Goal: Transaction & Acquisition: Purchase product/service

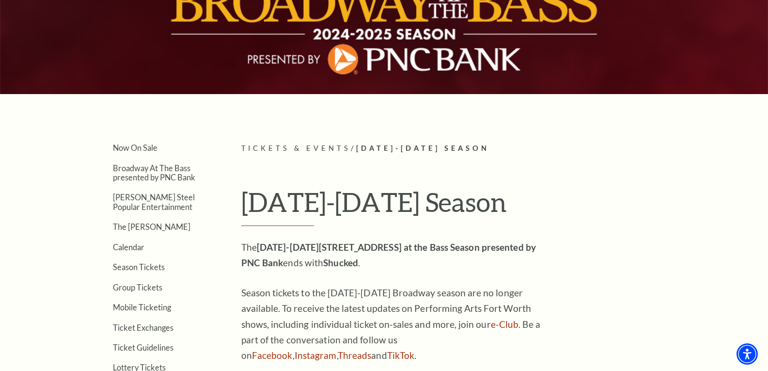
scroll to position [132, 0]
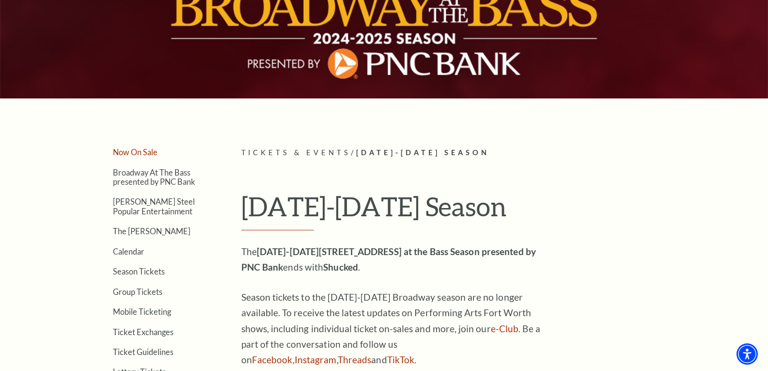
click at [141, 155] on link "Now On Sale" at bounding box center [135, 151] width 45 height 9
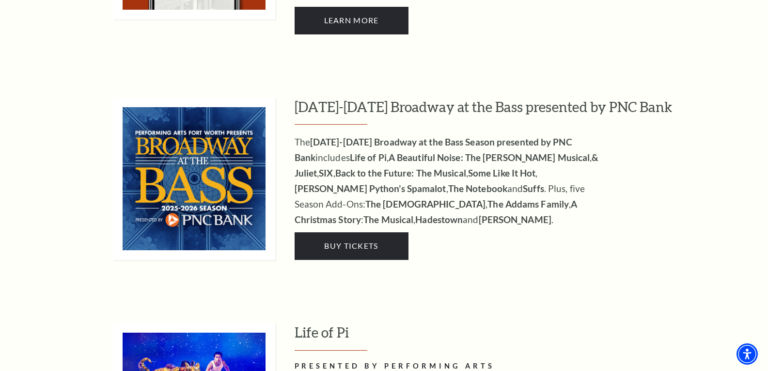
scroll to position [883, 0]
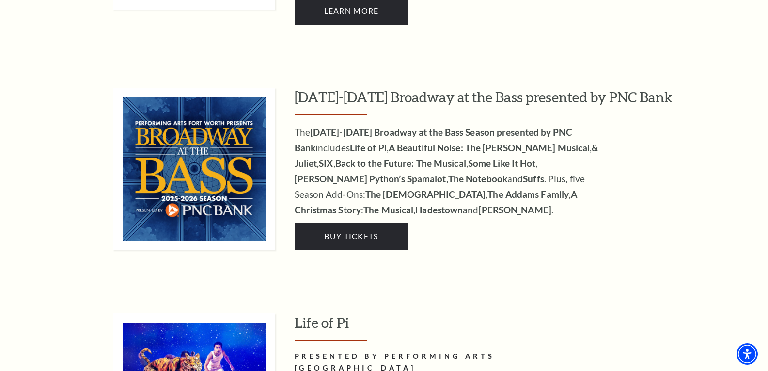
drag, startPoint x: 775, startPoint y: 13, endPoint x: 767, endPoint y: 58, distance: 46.2
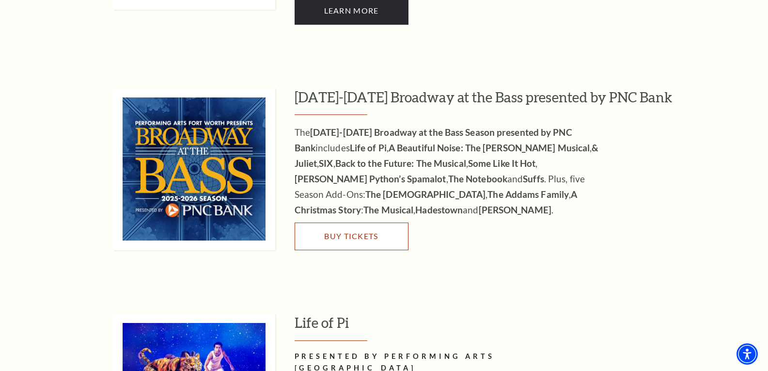
click at [347, 231] on span "Buy Tickets" at bounding box center [351, 235] width 54 height 9
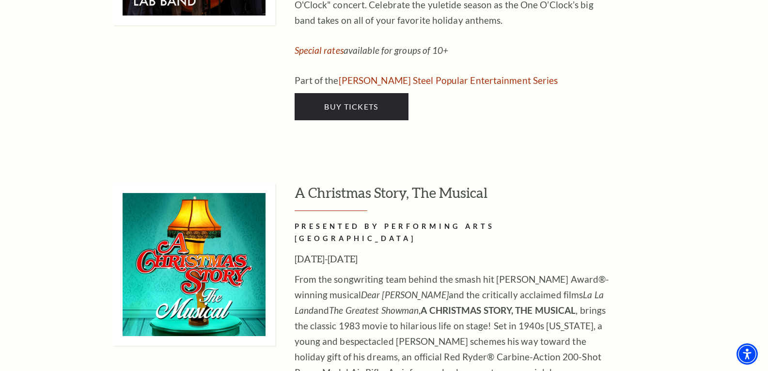
scroll to position [4130, 0]
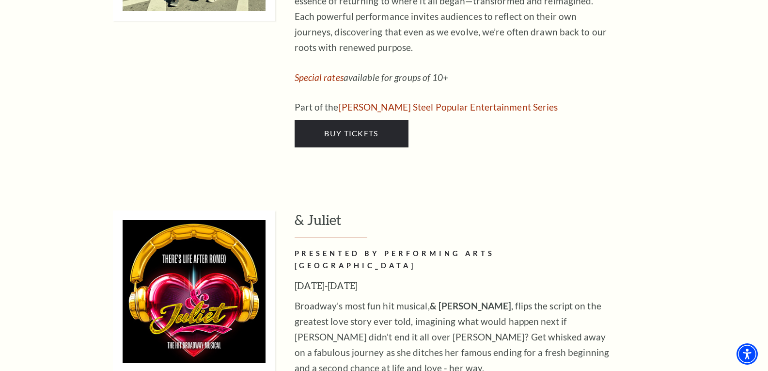
scroll to position [3136, 0]
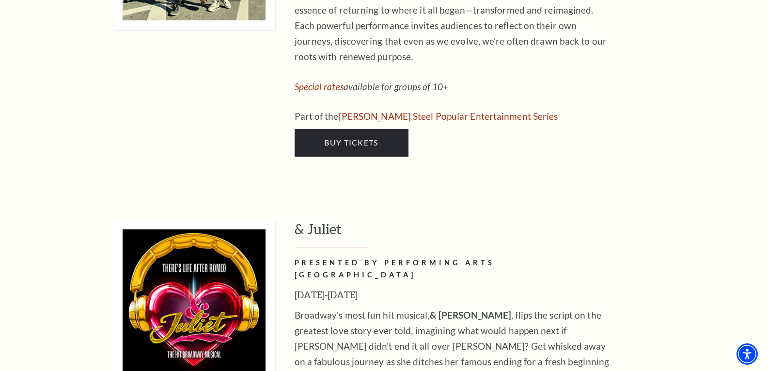
drag, startPoint x: 775, startPoint y: 236, endPoint x: 759, endPoint y: 183, distance: 54.7
